Goal: Find specific page/section: Find specific page/section

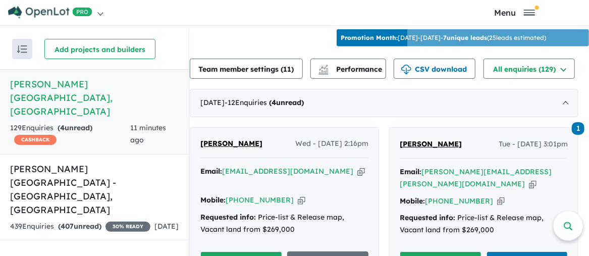
scroll to position [404, 0]
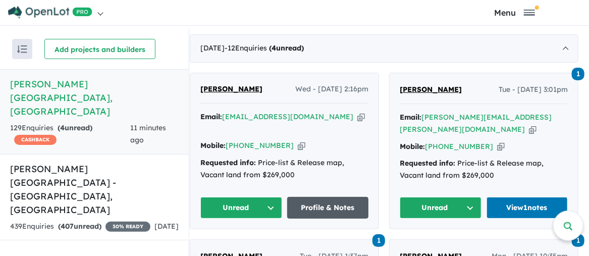
click at [320, 197] on link "Profile & Notes" at bounding box center [328, 208] width 82 height 22
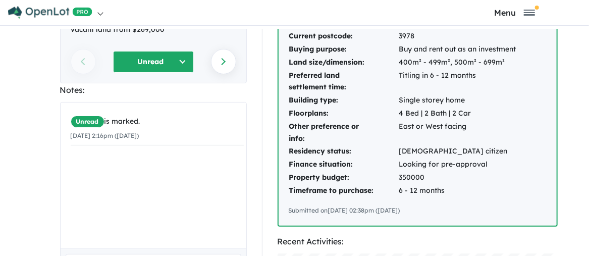
scroll to position [50, 0]
